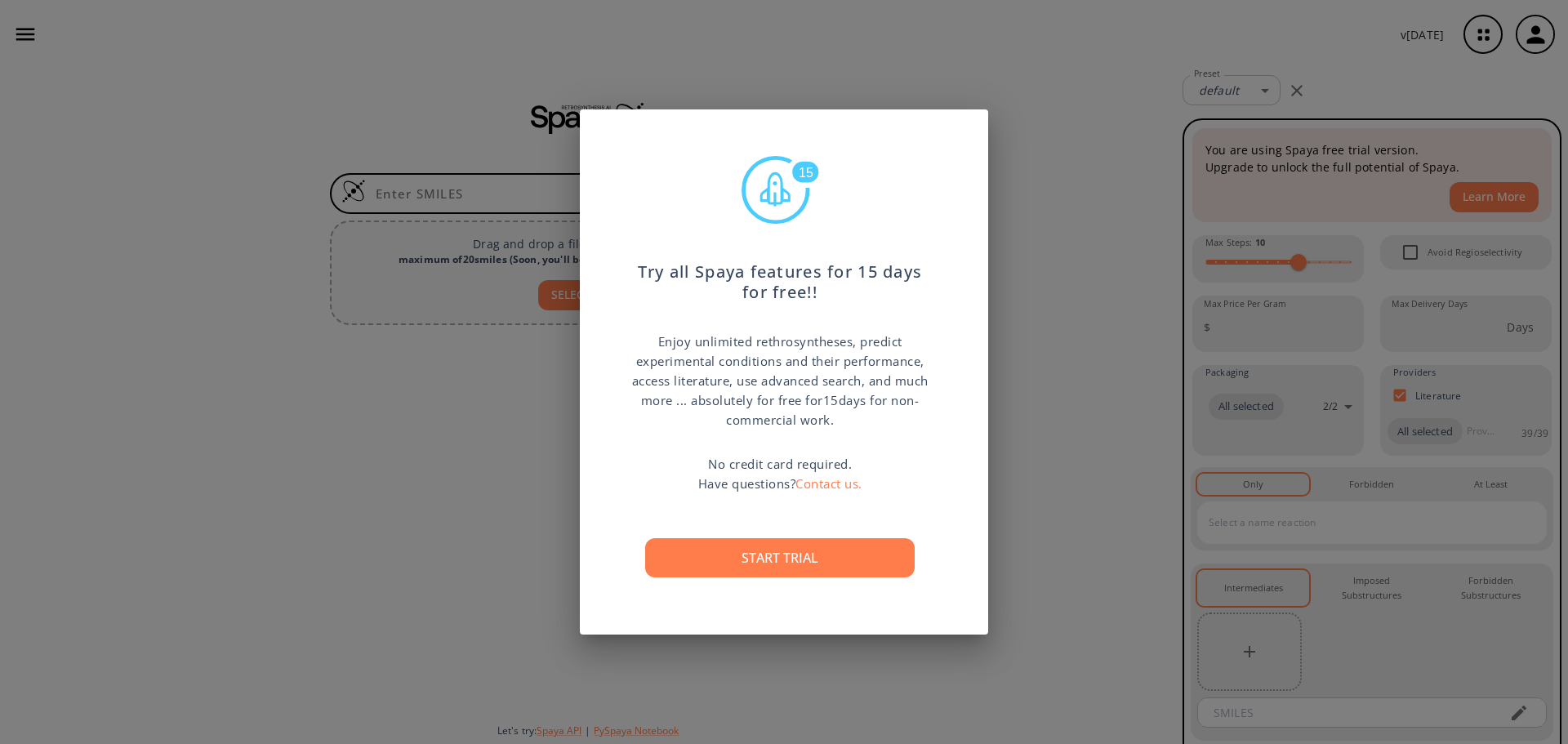
click at [1048, 307] on div "15 Try all Spaya features for 15 days for free!! Enjoy unlimited rethrosynthese…" at bounding box center [784, 372] width 1568 height 744
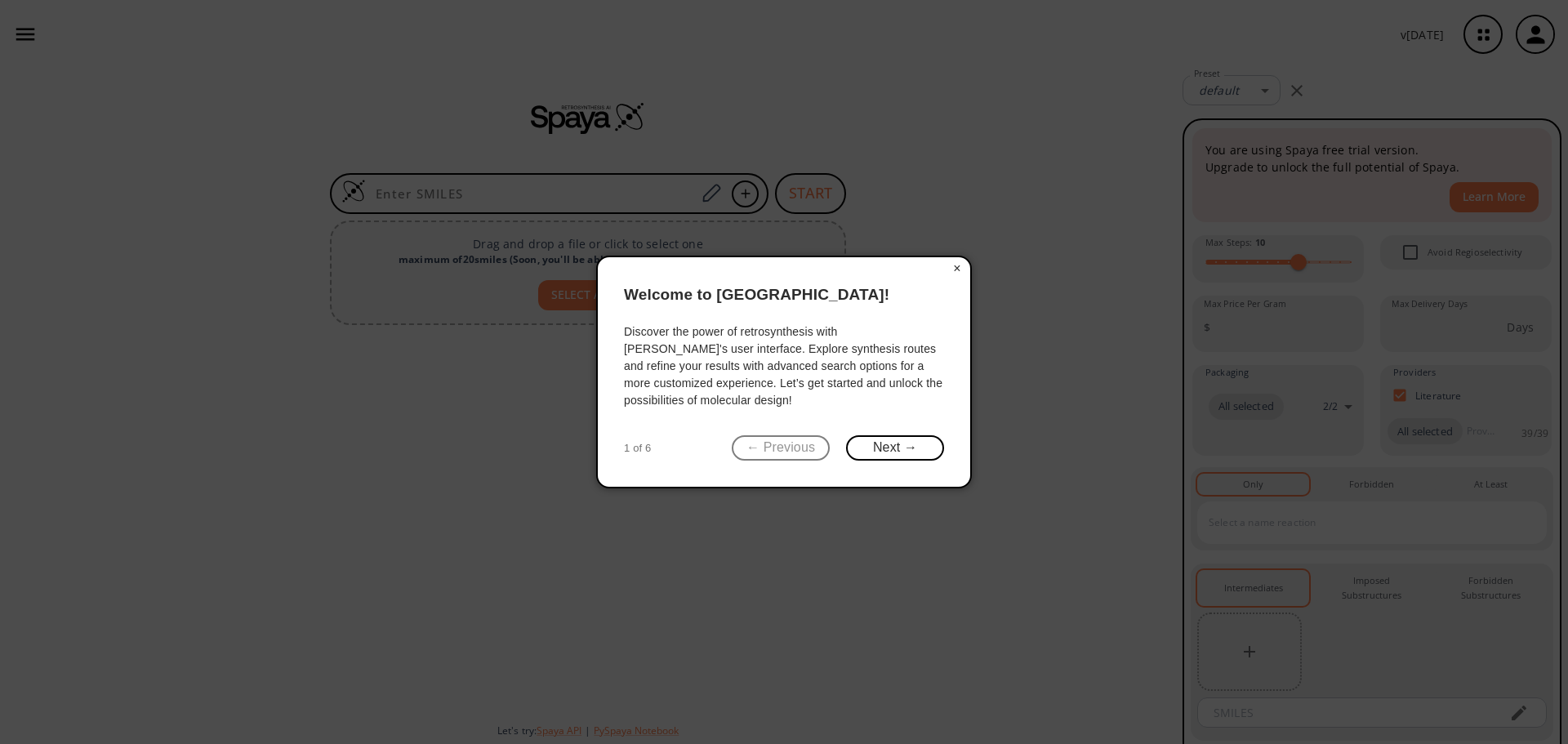
click at [950, 262] on button "×" at bounding box center [957, 268] width 26 height 23
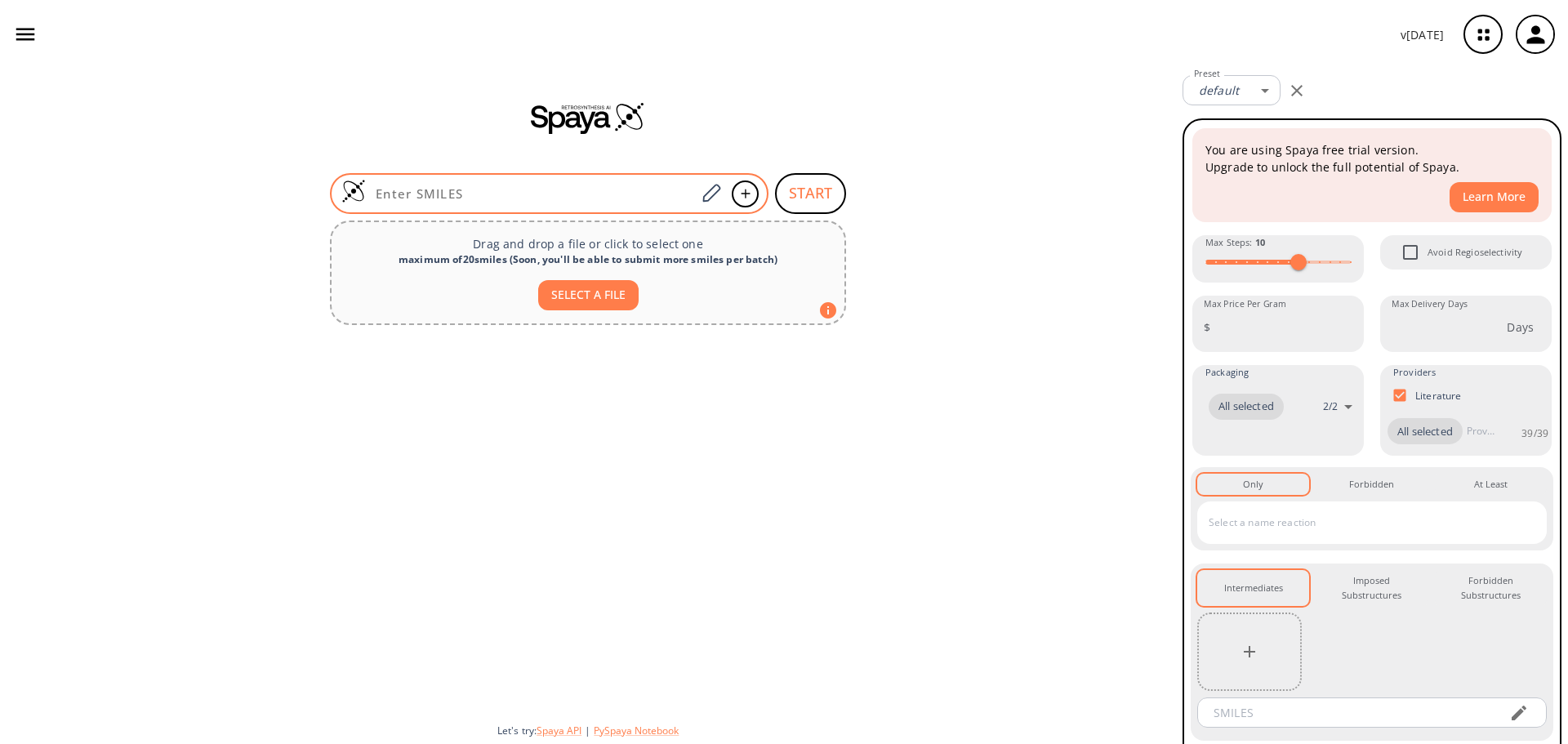
click at [590, 196] on input at bounding box center [531, 193] width 330 height 17
paste input "p54pp89WL!yrwSB"
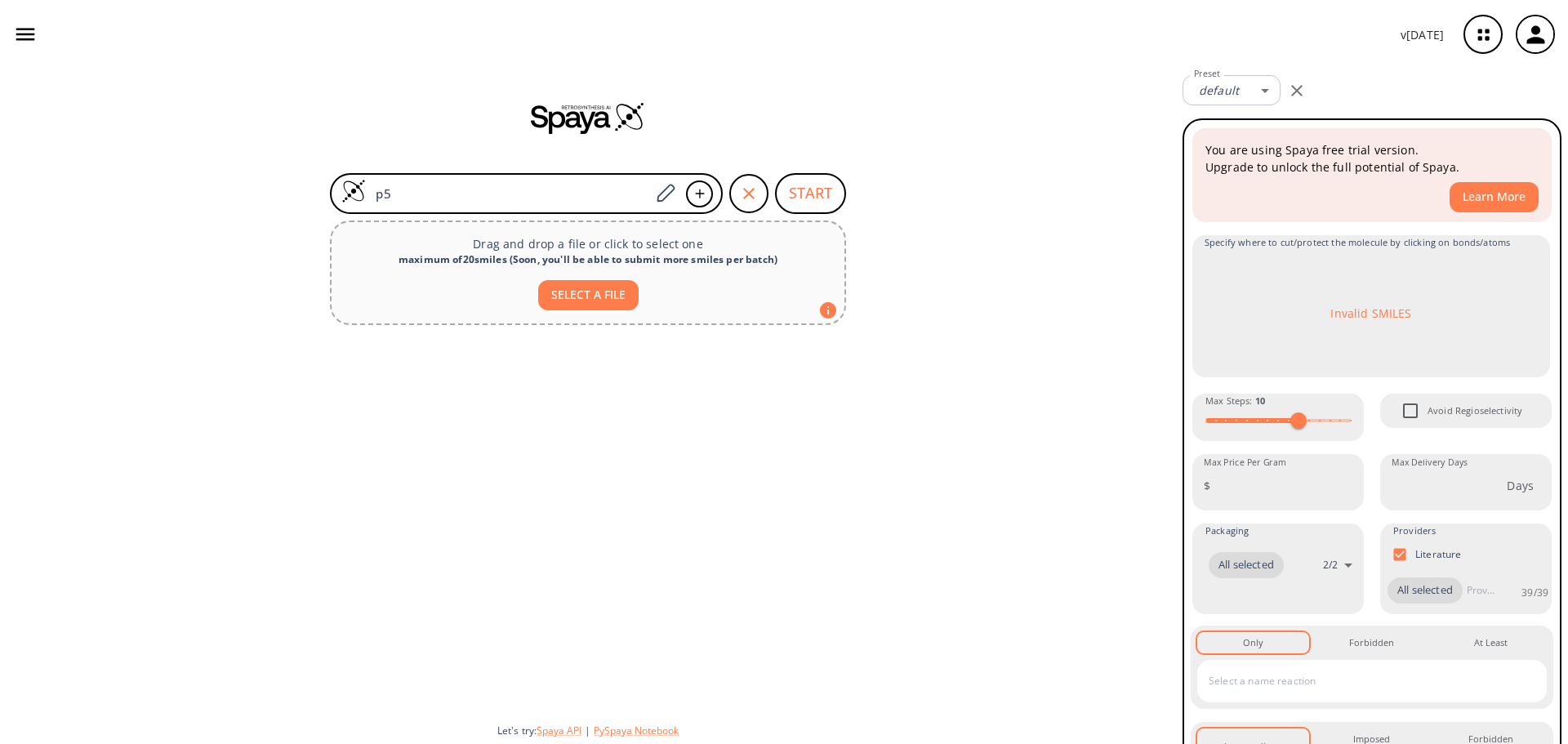
type input "p"
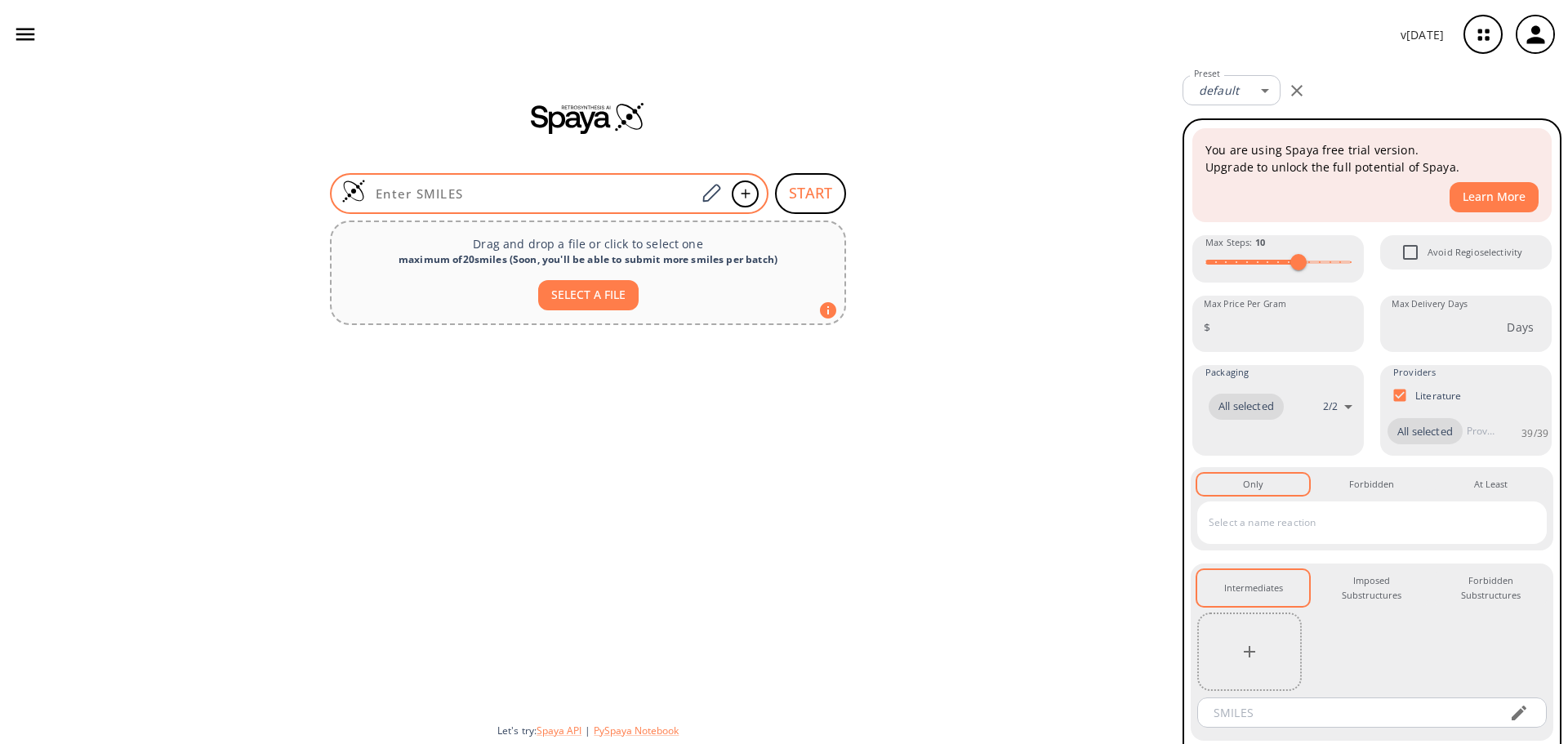
click at [441, 180] on div at bounding box center [548, 193] width 439 height 41
paste input "CCN(CC)C(=O)C1C=NC2C3c4c[nH]c5cc(CC(=O)O)c6c(c45)C2(CCN3C)C1O6"
type input "CCN(CC)C(=O)C1C=NC2C3c4c[nH]c5cc(CC(=O)O)c6c(c45)C2(CCN3C)C1O6"
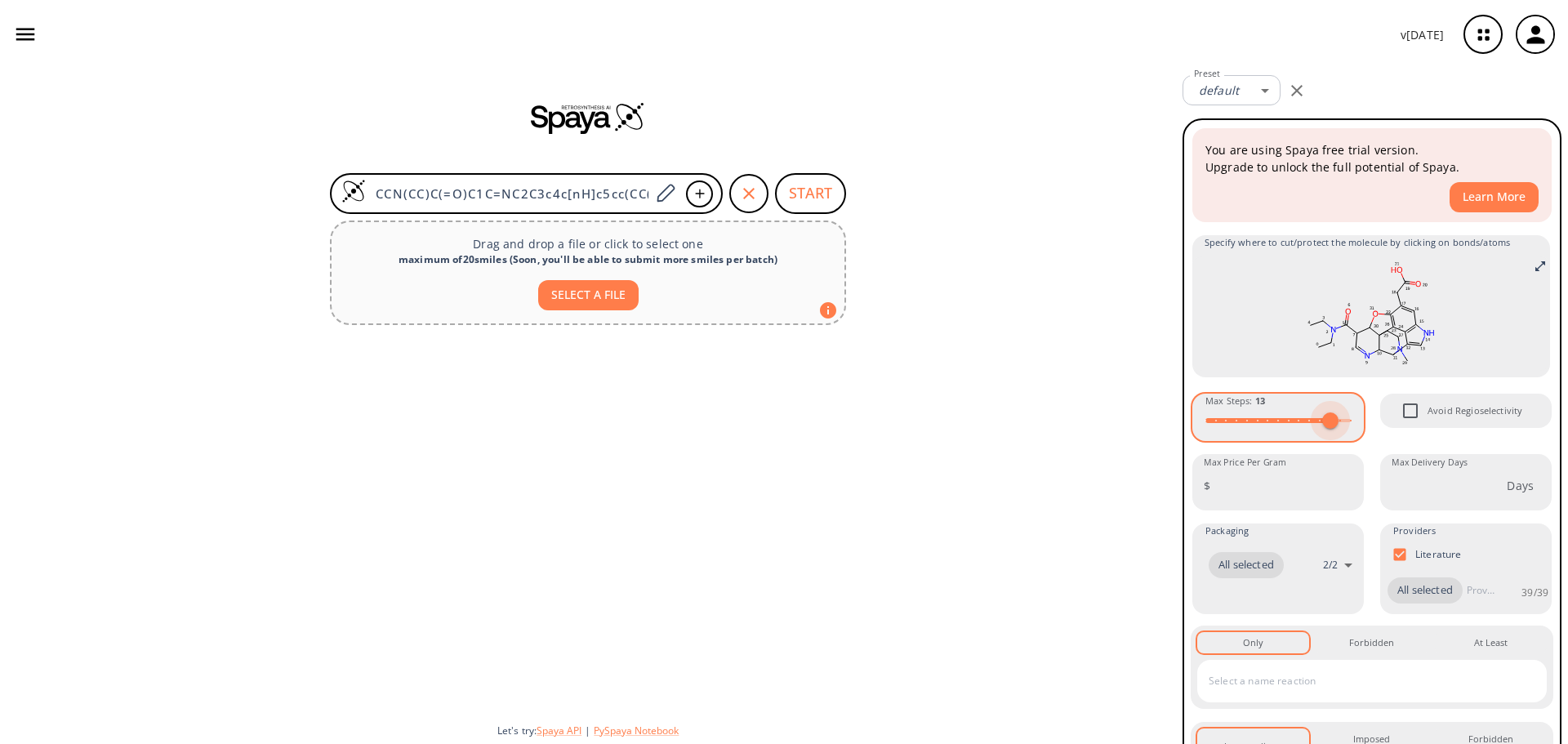
type input "15"
drag, startPoint x: 1305, startPoint y: 415, endPoint x: 1358, endPoint y: 435, distance: 56.6
click at [1358, 435] on div "Max Steps : 15" at bounding box center [1278, 416] width 175 height 47
click at [1366, 422] on div "You are using Spaya free trial version. Upgrade to unlock the full potential of…" at bounding box center [1372, 538] width 362 height 824
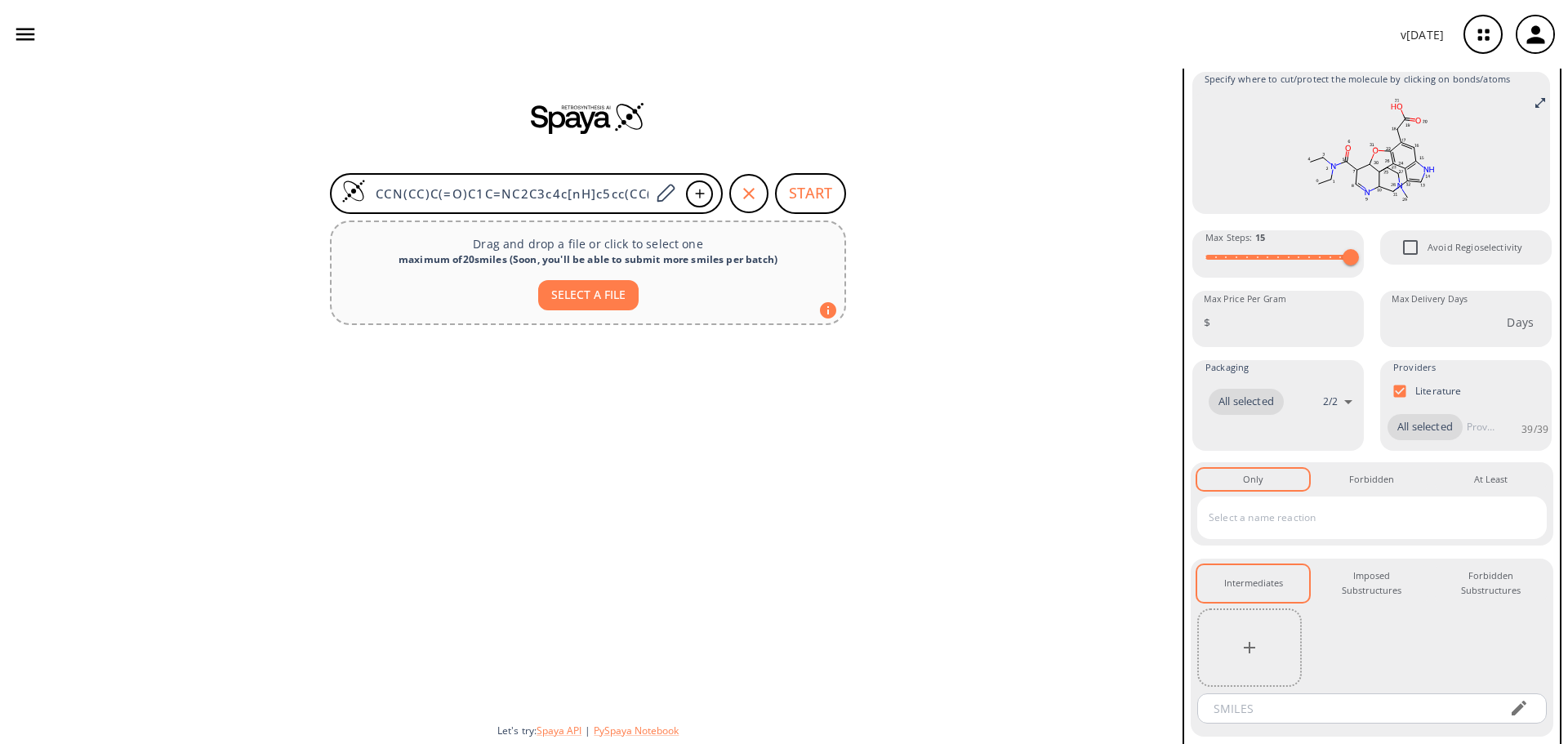
scroll to position [245, 0]
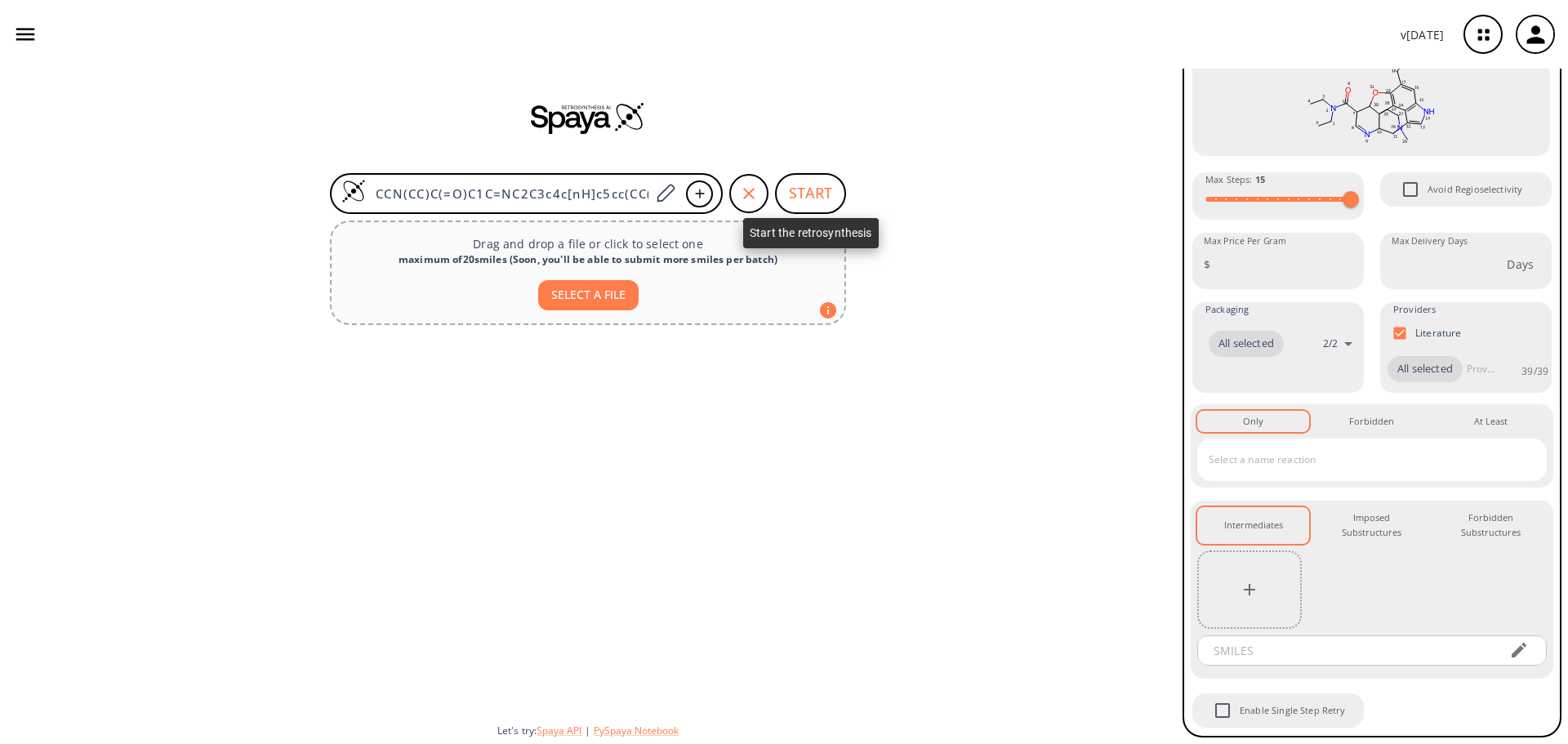
click at [789, 193] on button "START" at bounding box center [811, 193] width 71 height 41
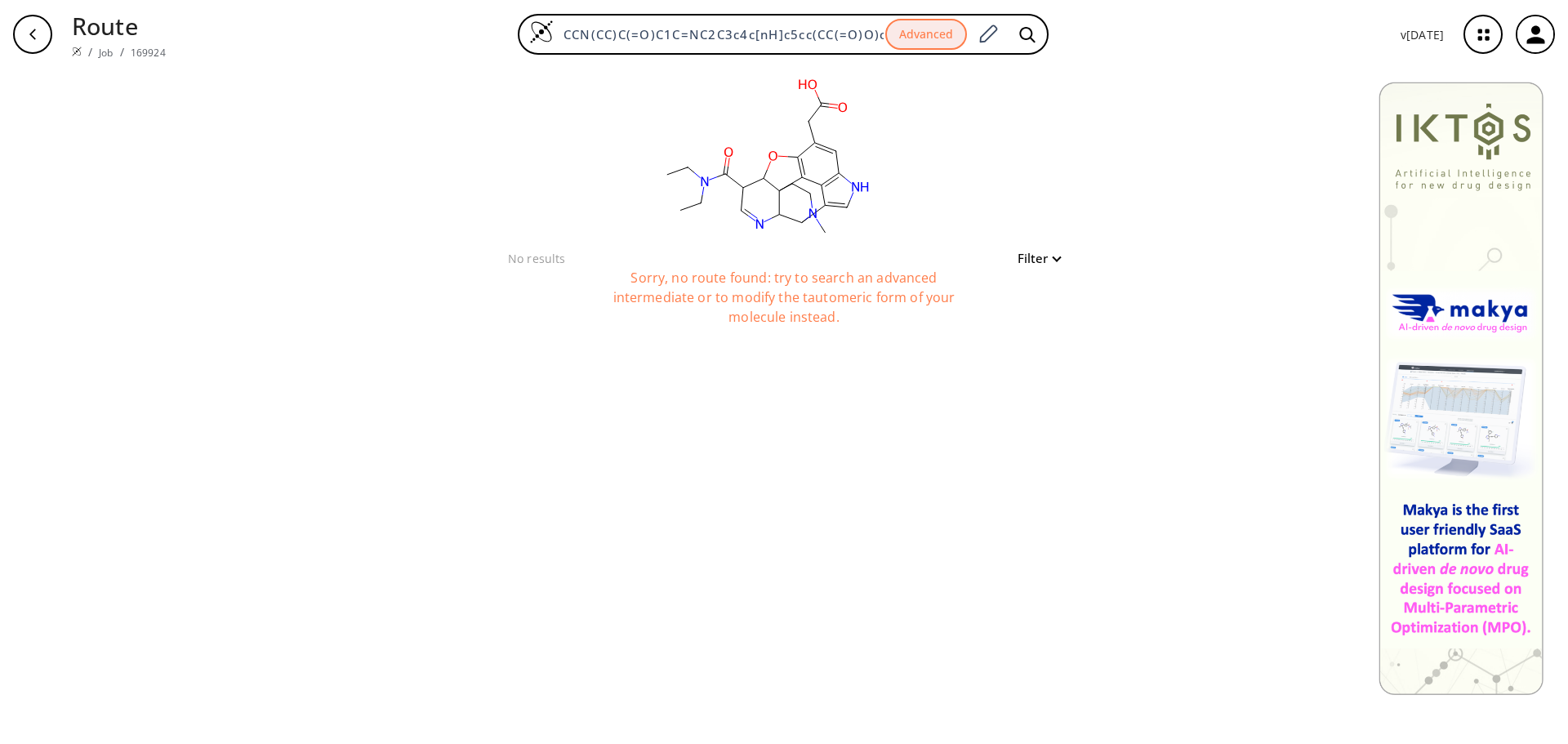
drag, startPoint x: 930, startPoint y: 397, endPoint x: 1016, endPoint y: 414, distance: 87.7
click at [980, 412] on div "Route / Job / 169924 CCN(CC)C(=O)C1C=NC2C3c4c[nH]c5cc(CC(=O)O)c6c(c45)C2(CCN3C)…" at bounding box center [784, 372] width 1568 height 744
click at [553, 210] on div "clear" at bounding box center [784, 158] width 565 height 180
